Goal: Task Accomplishment & Management: Manage account settings

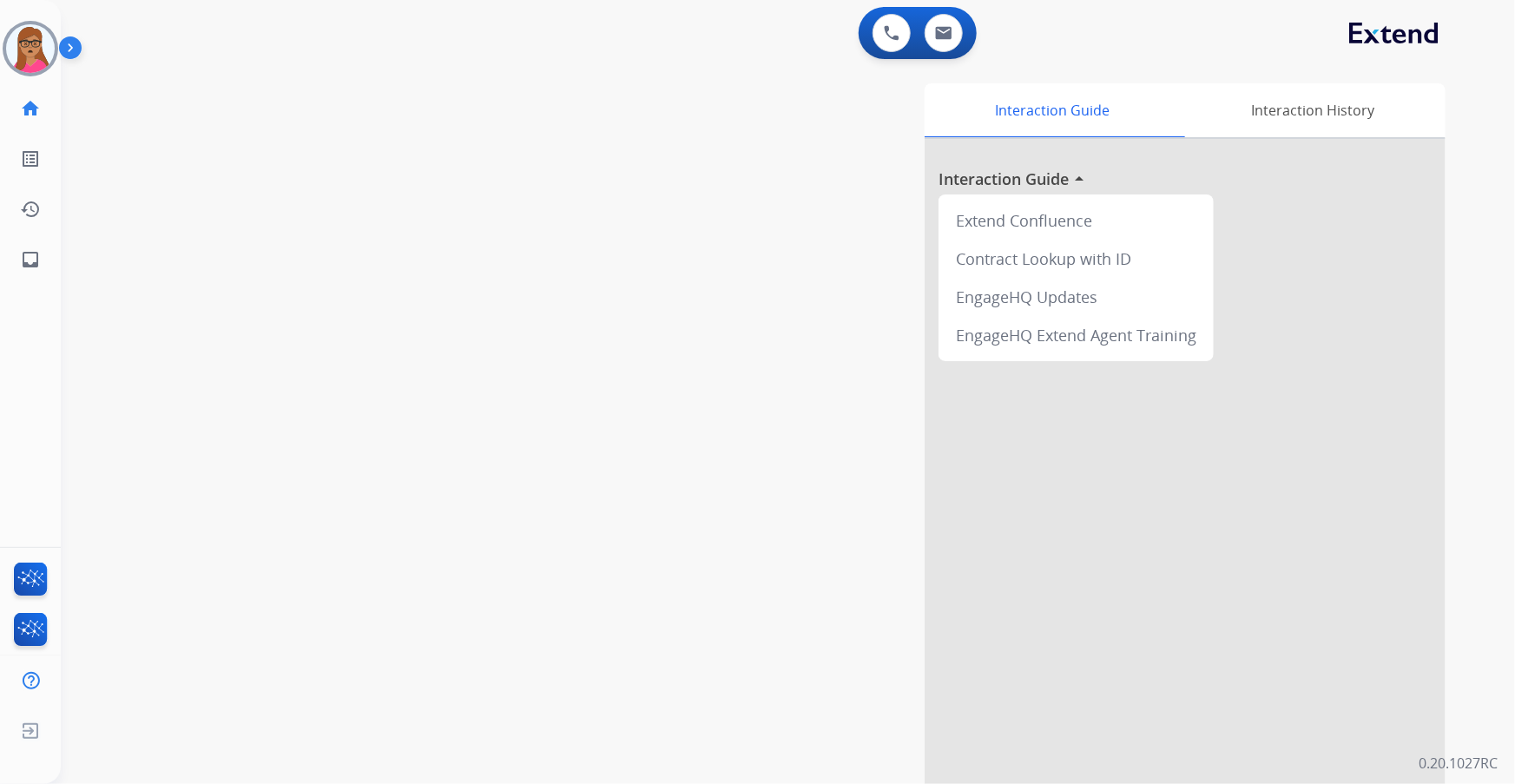
click at [35, 48] on img at bounding box center [30, 48] width 49 height 49
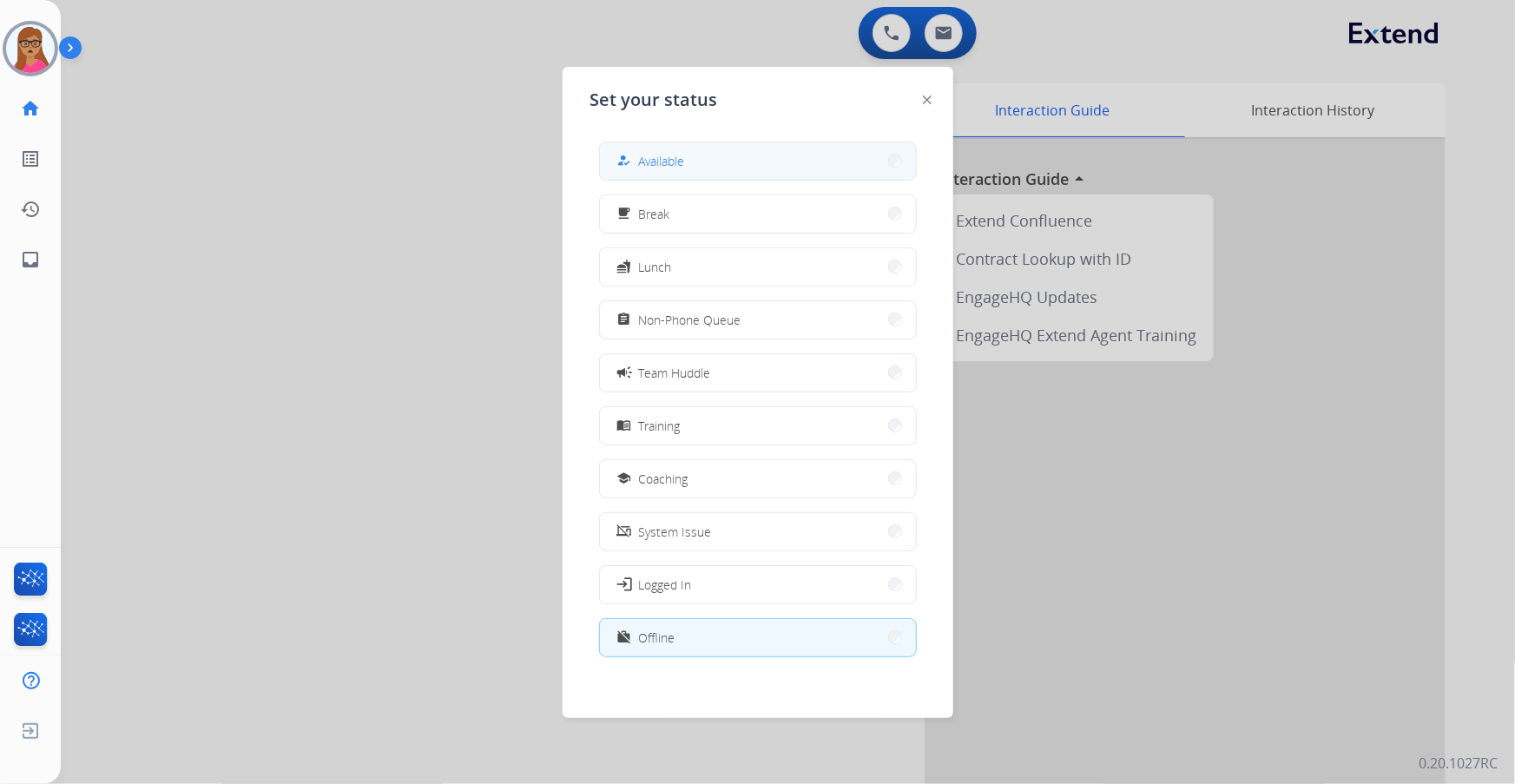
click at [718, 147] on button "how_to_reg Available" at bounding box center [758, 160] width 316 height 37
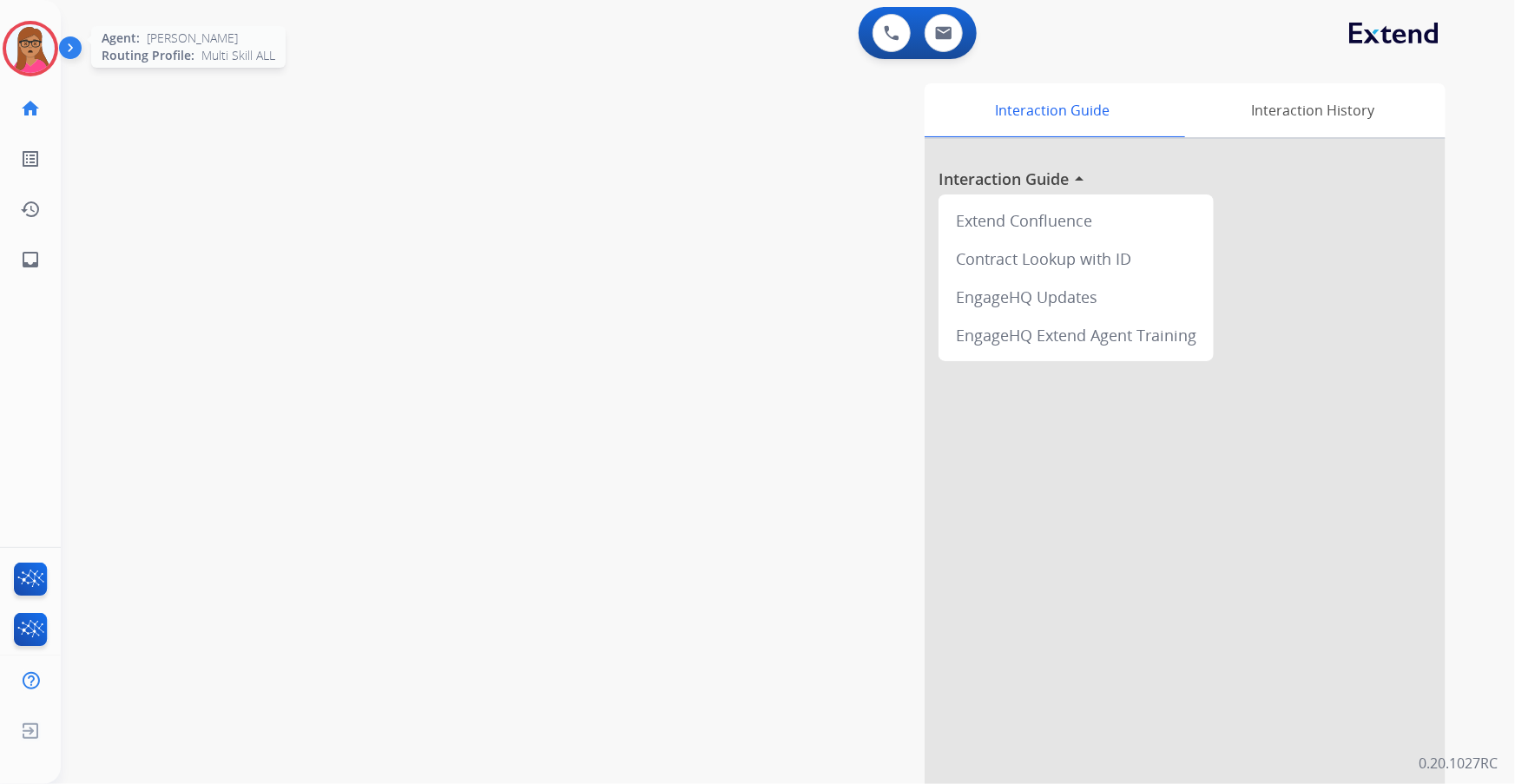
click at [33, 45] on img at bounding box center [30, 48] width 49 height 49
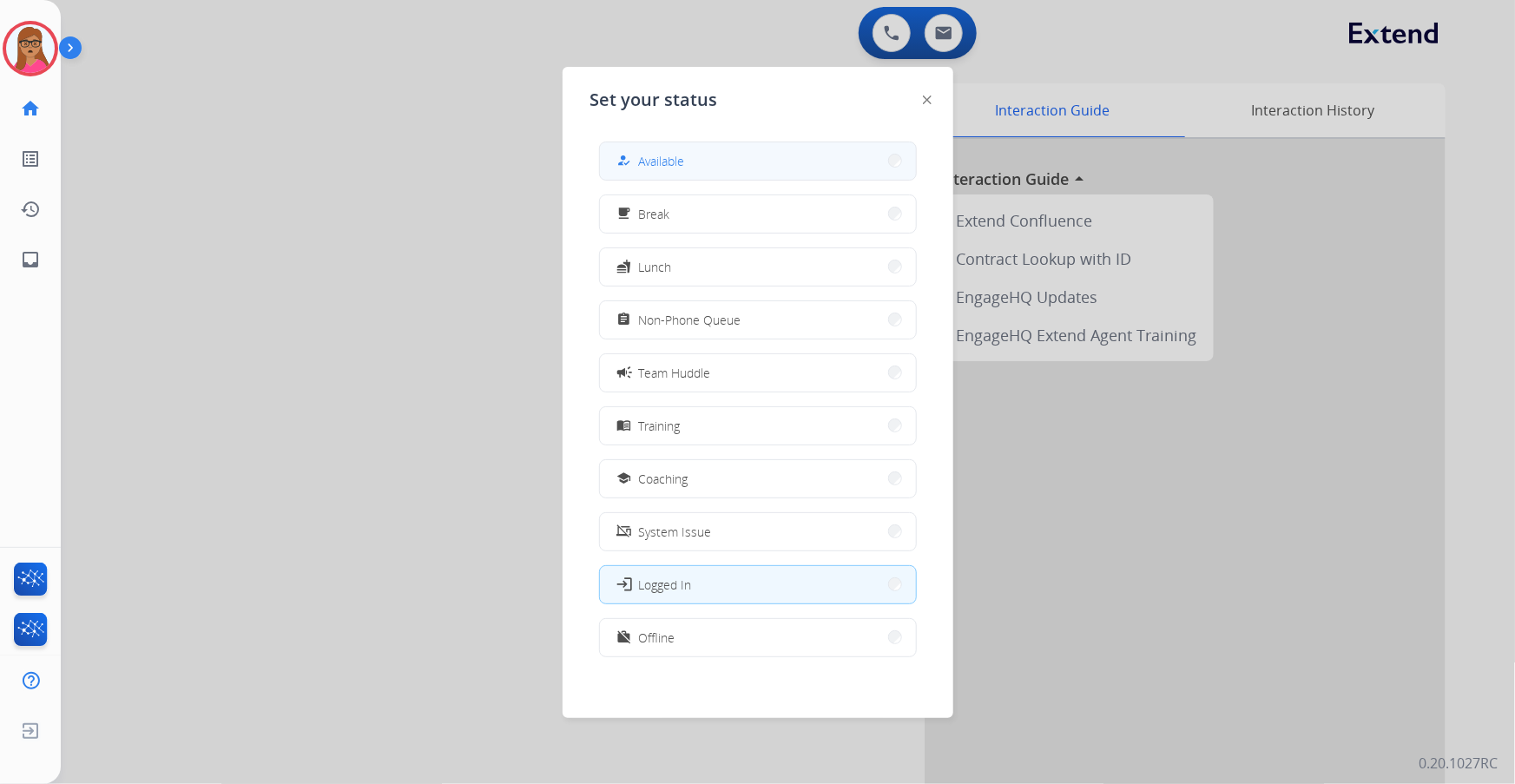
click at [747, 154] on button "how_to_reg Available" at bounding box center [758, 160] width 316 height 37
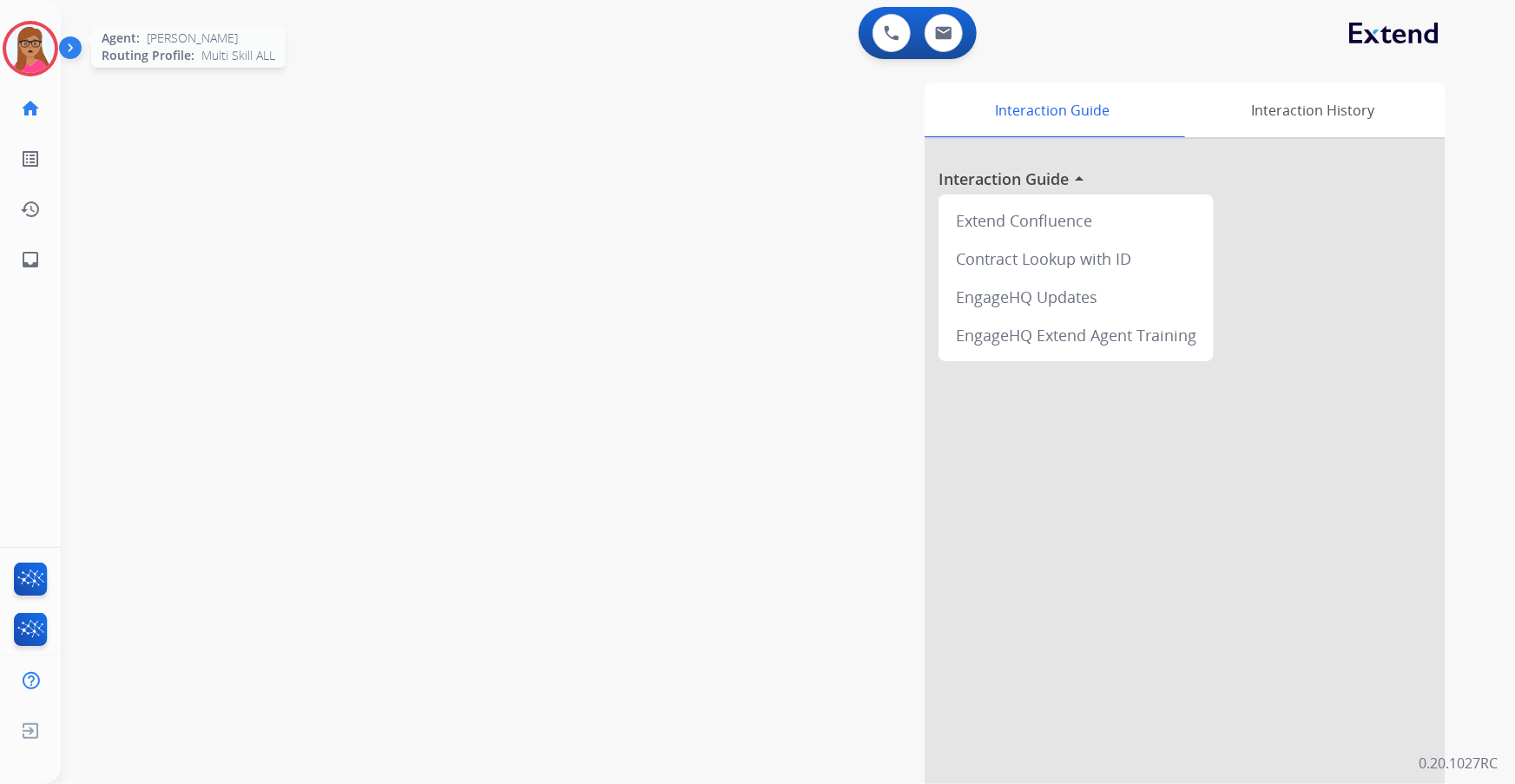
click at [24, 42] on img at bounding box center [30, 48] width 49 height 49
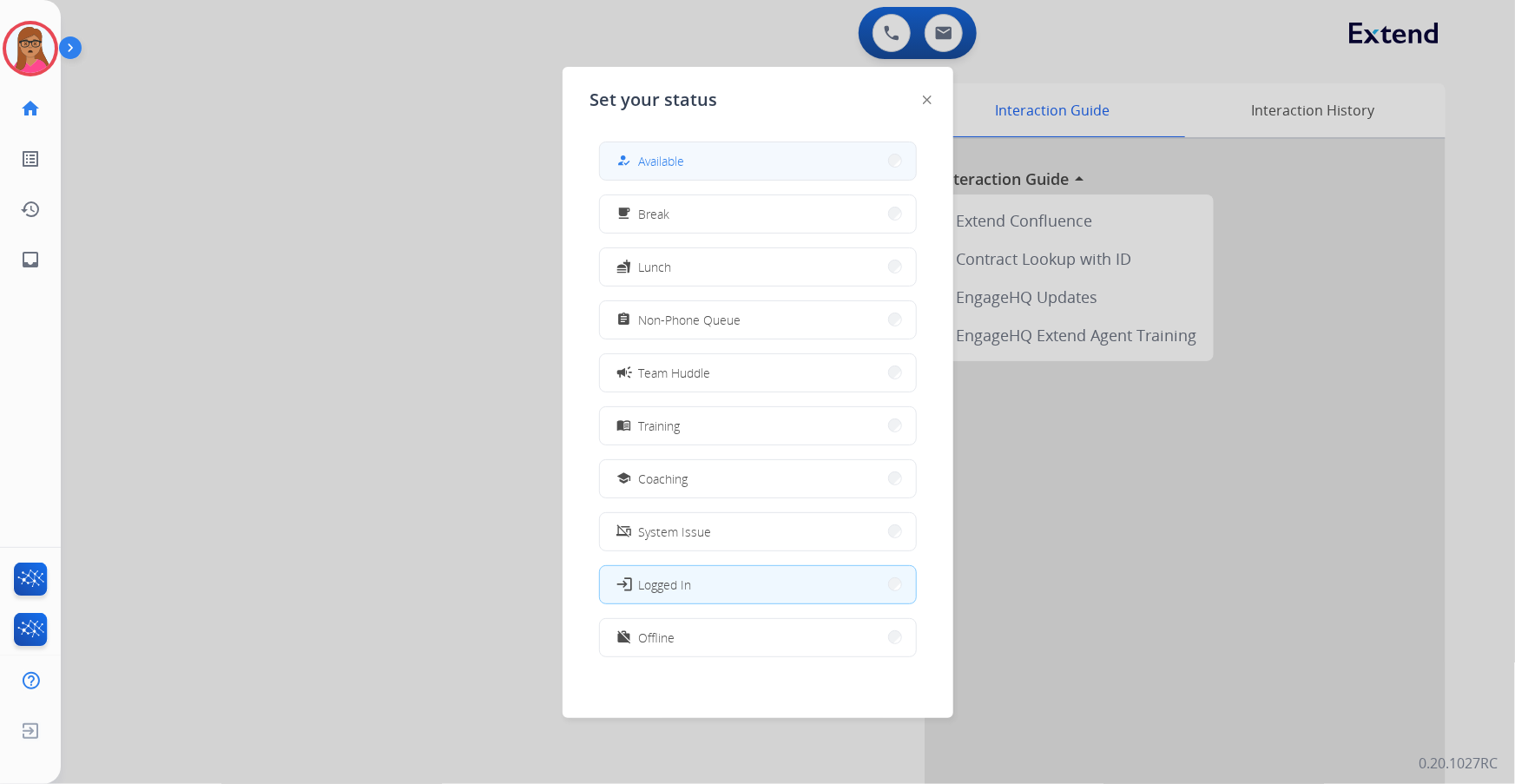
click at [583, 164] on button "how_to_reg Available" at bounding box center [758, 160] width 316 height 37
